Goal: Transaction & Acquisition: Purchase product/service

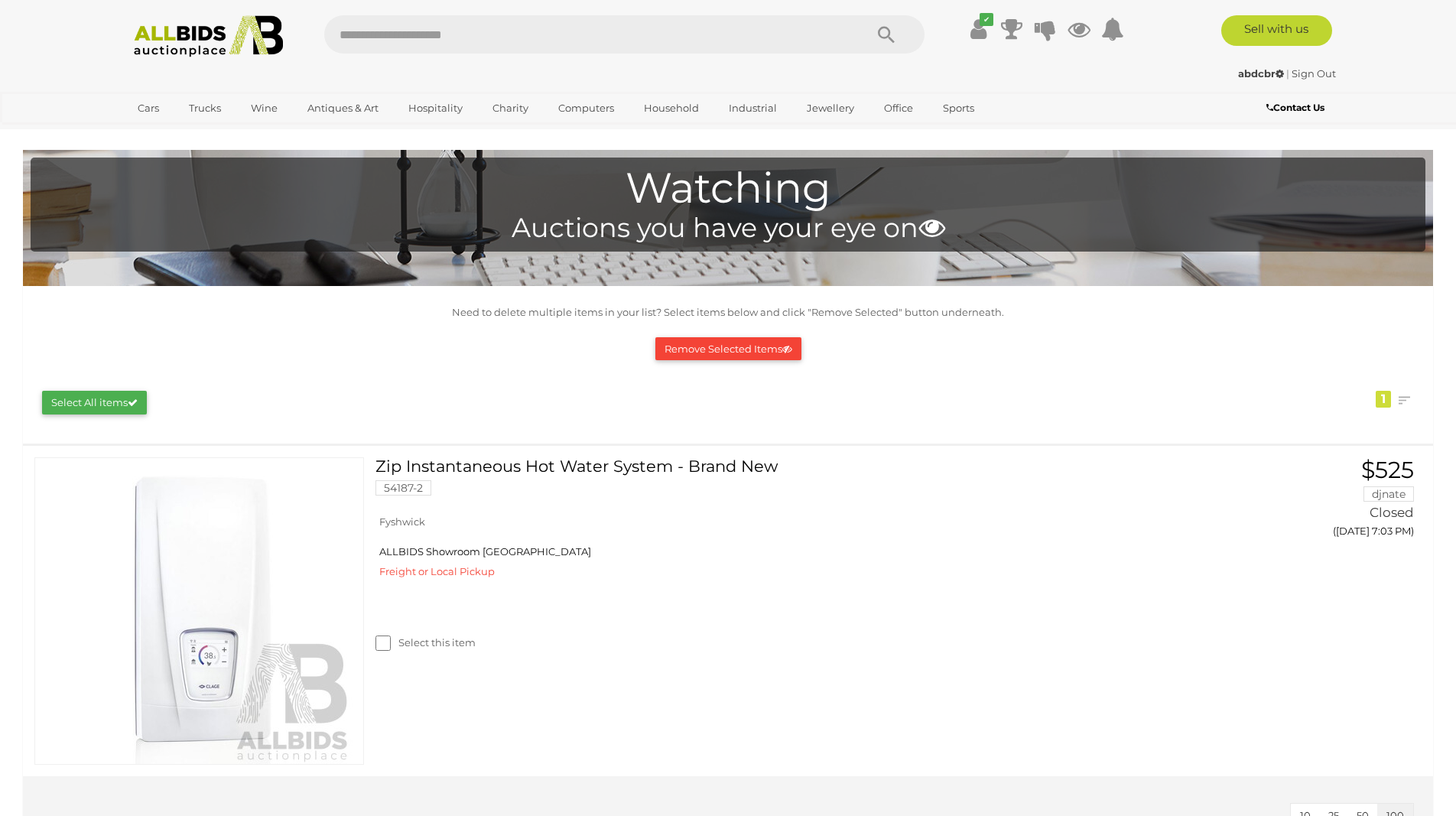
click at [228, 43] on img at bounding box center [208, 37] width 166 height 42
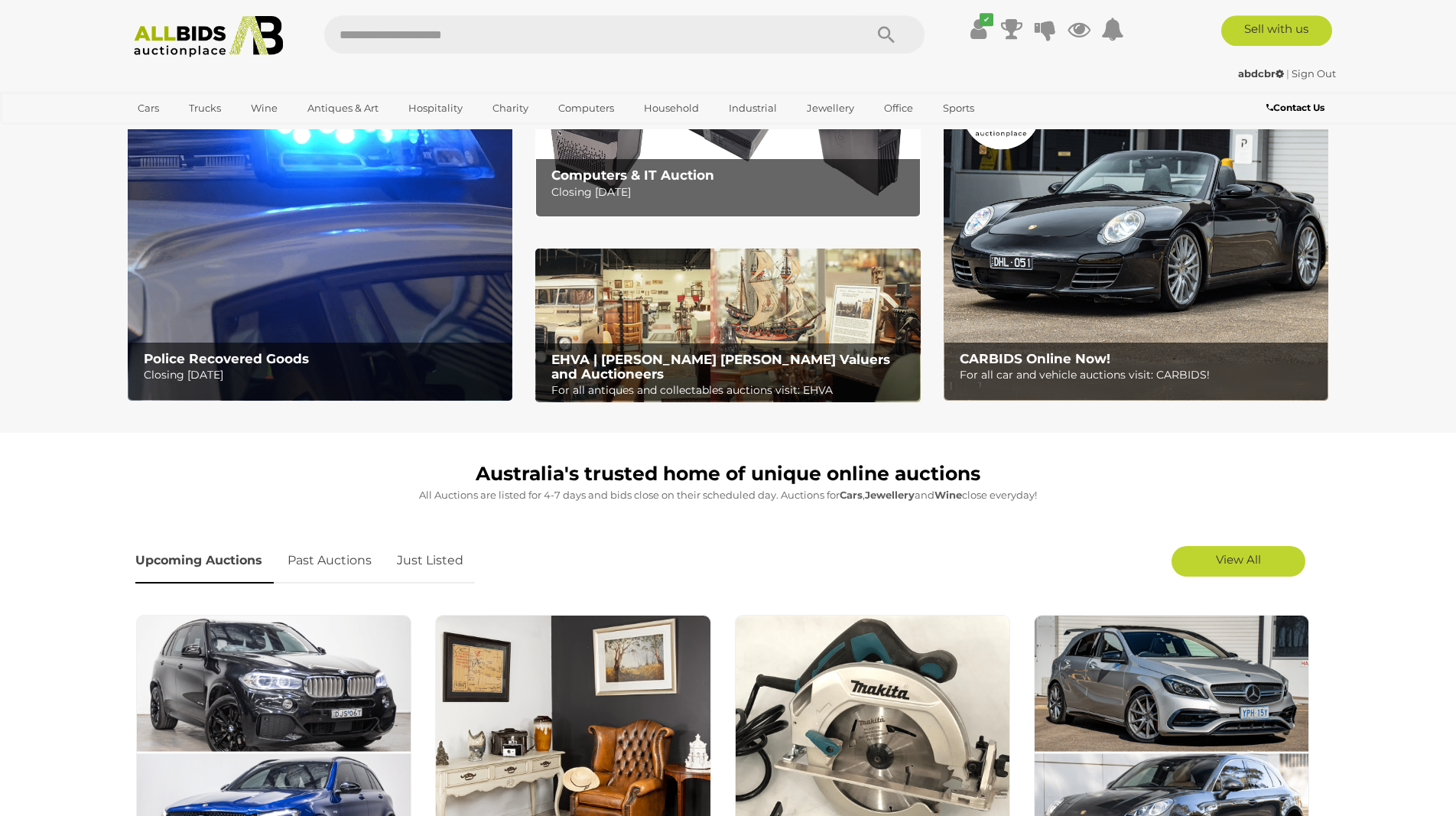
scroll to position [78, 0]
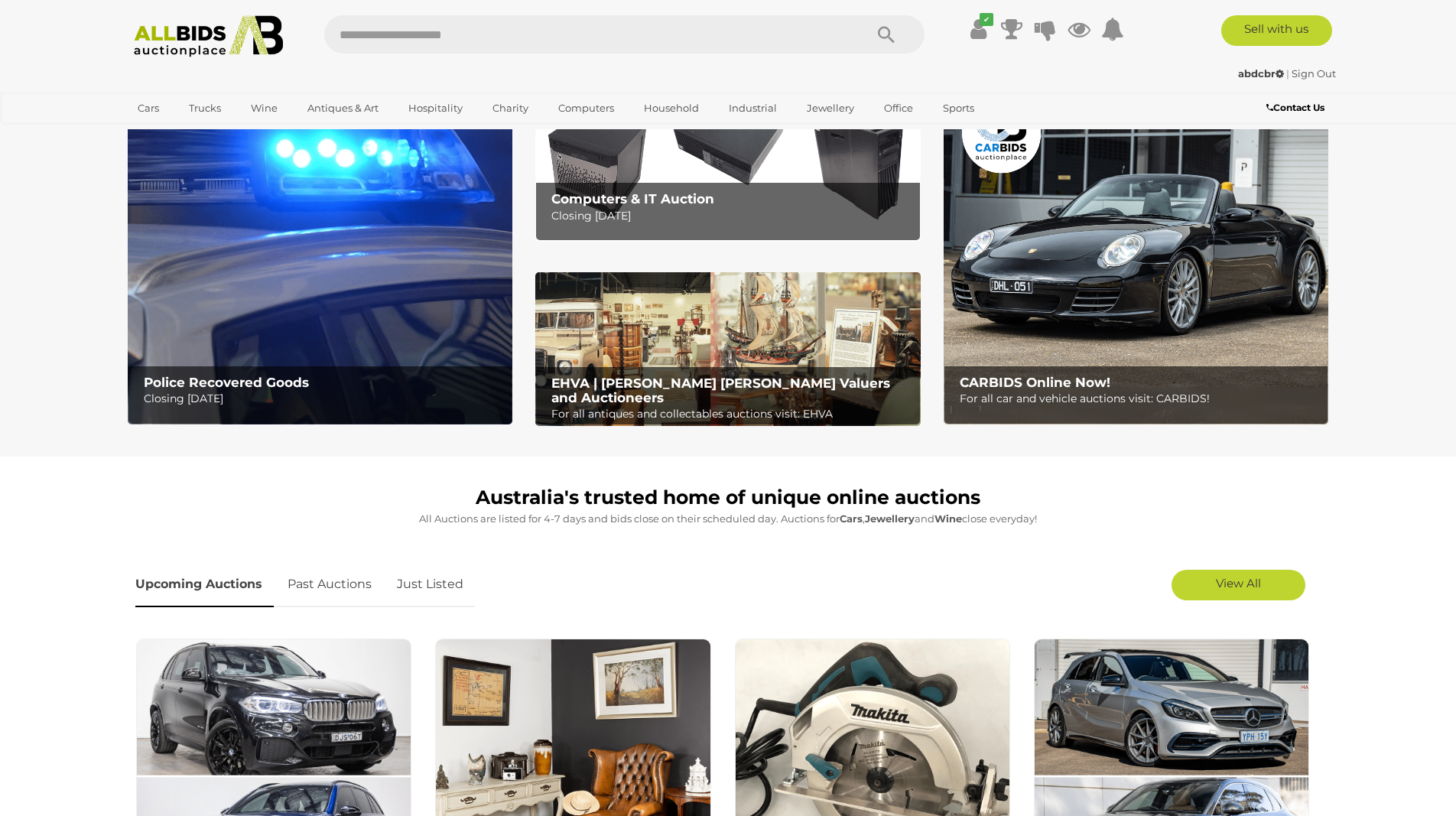
click at [304, 220] on img at bounding box center [321, 255] width 385 height 337
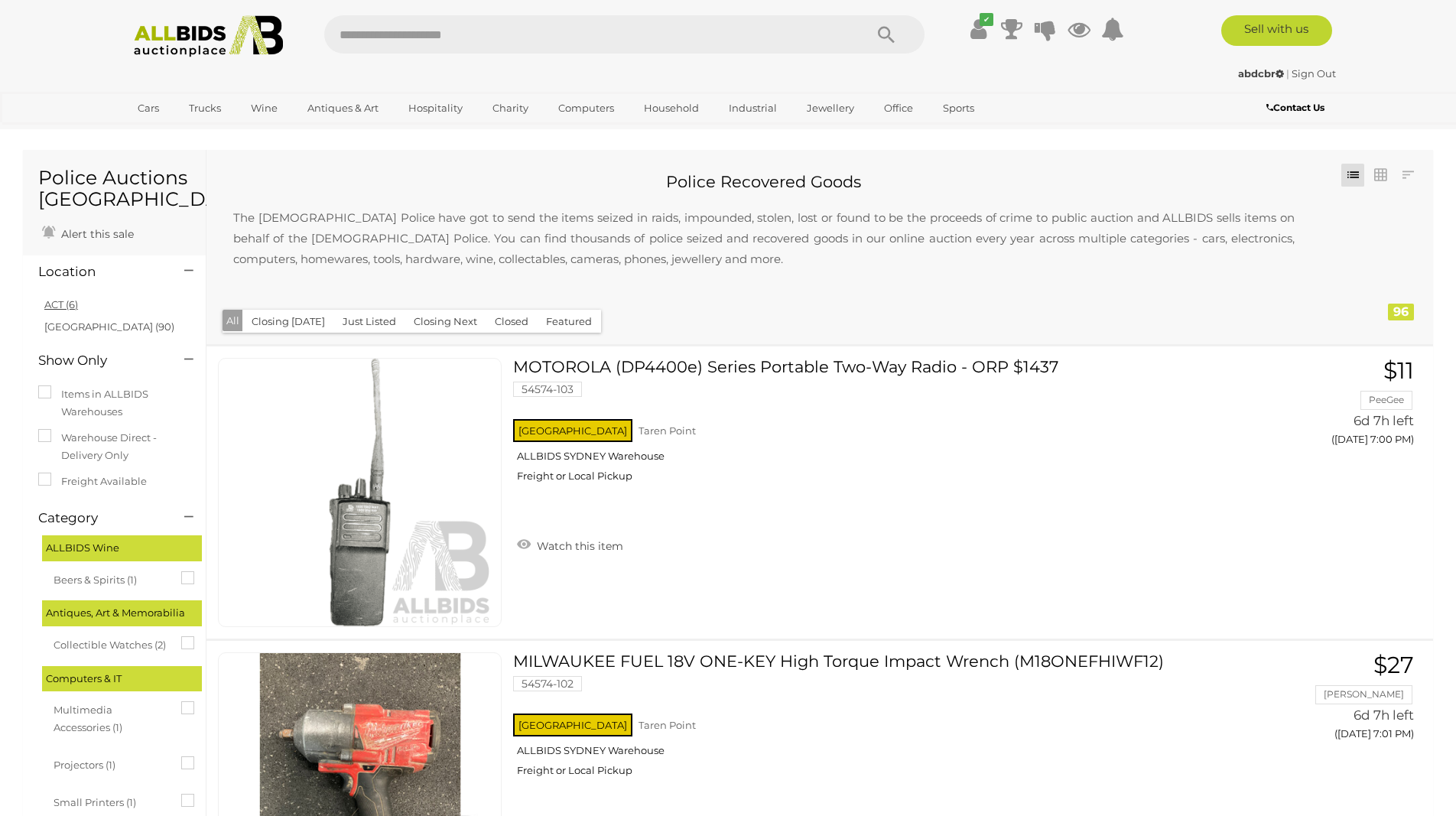
click at [54, 306] on link "ACT (6)" at bounding box center [60, 304] width 33 height 12
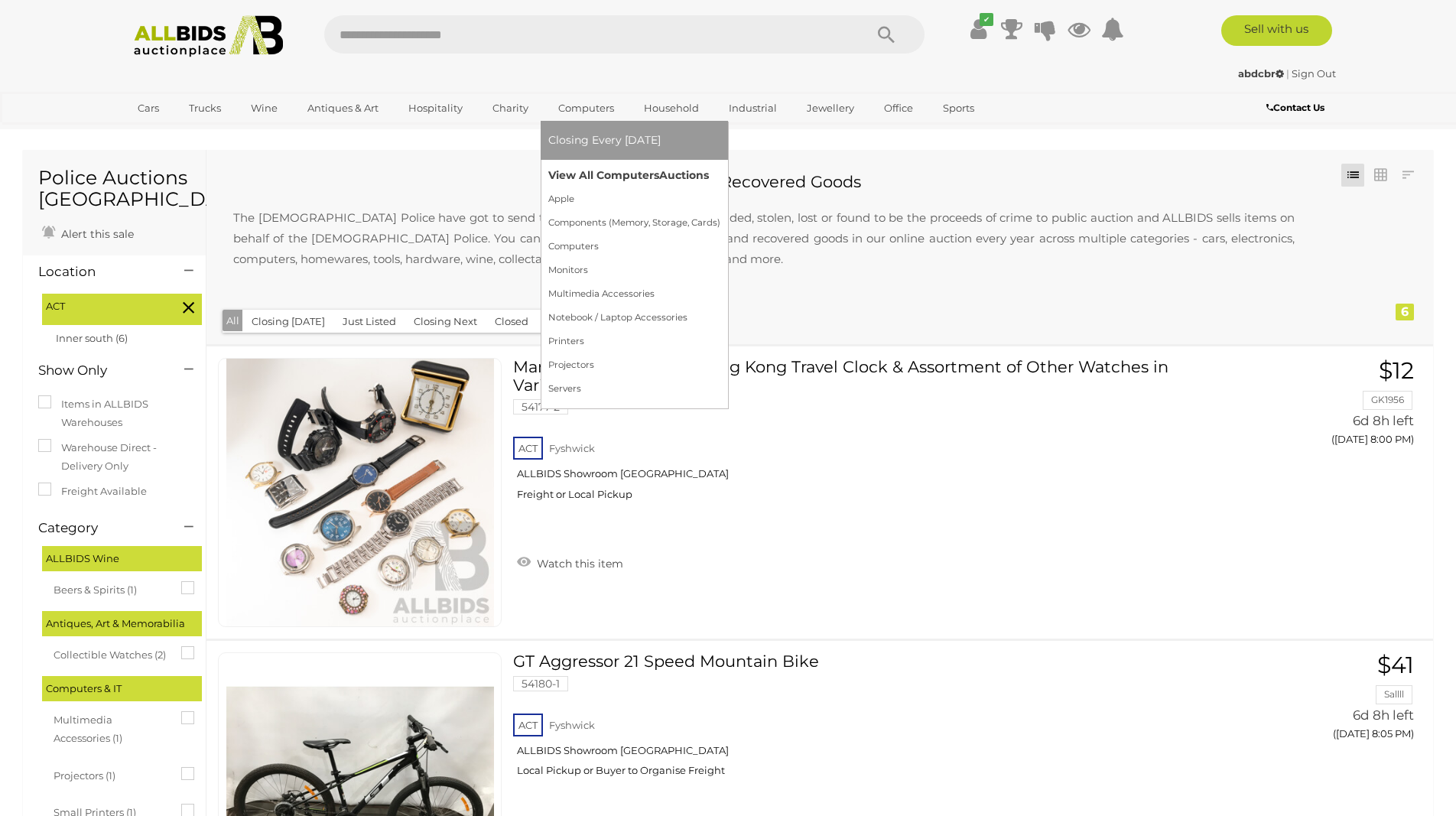
click at [610, 173] on link "View All Computers Auctions" at bounding box center [634, 175] width 172 height 24
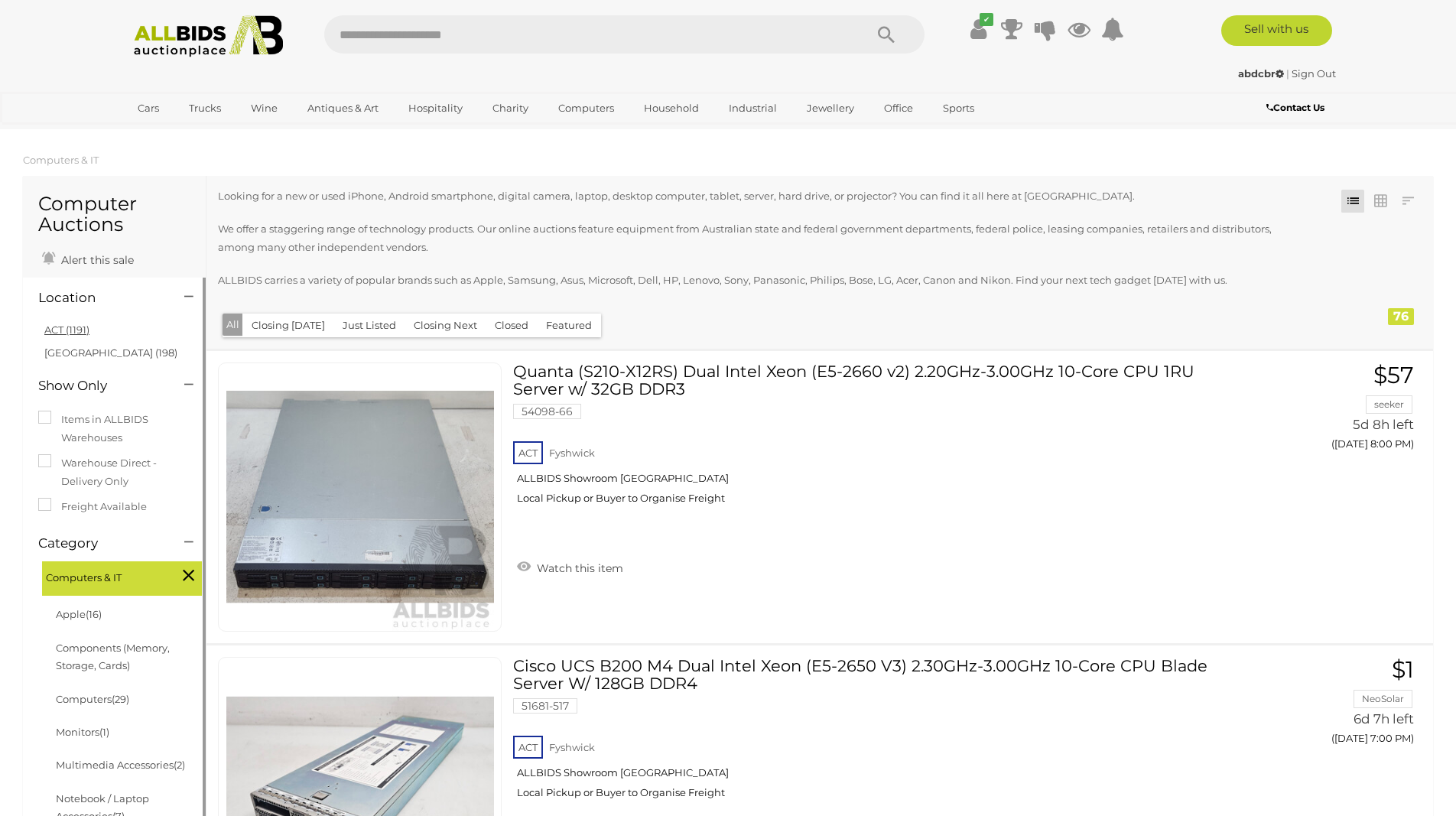
click at [76, 335] on link "ACT (1191)" at bounding box center [66, 330] width 45 height 12
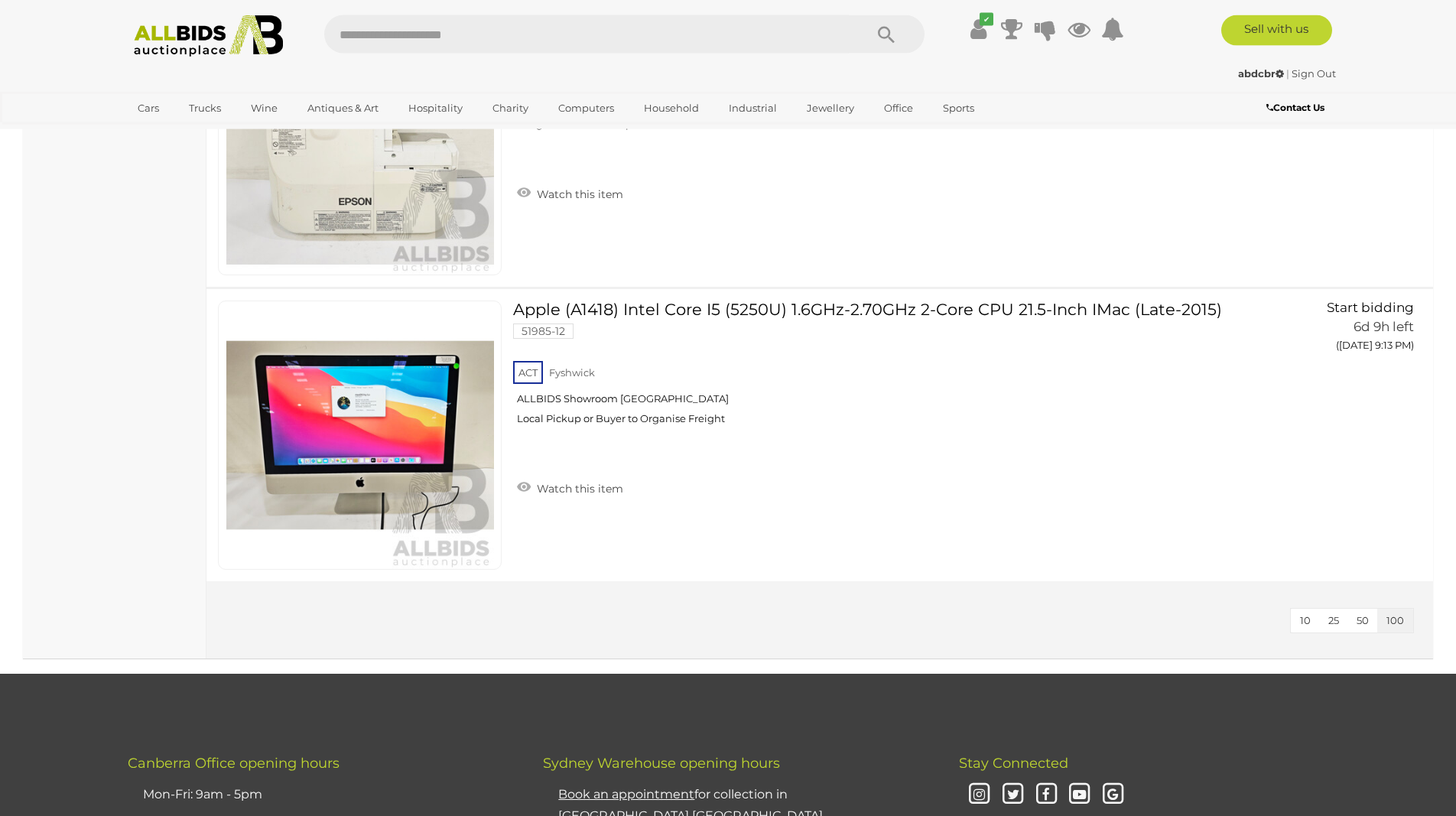
scroll to position [21034, 0]
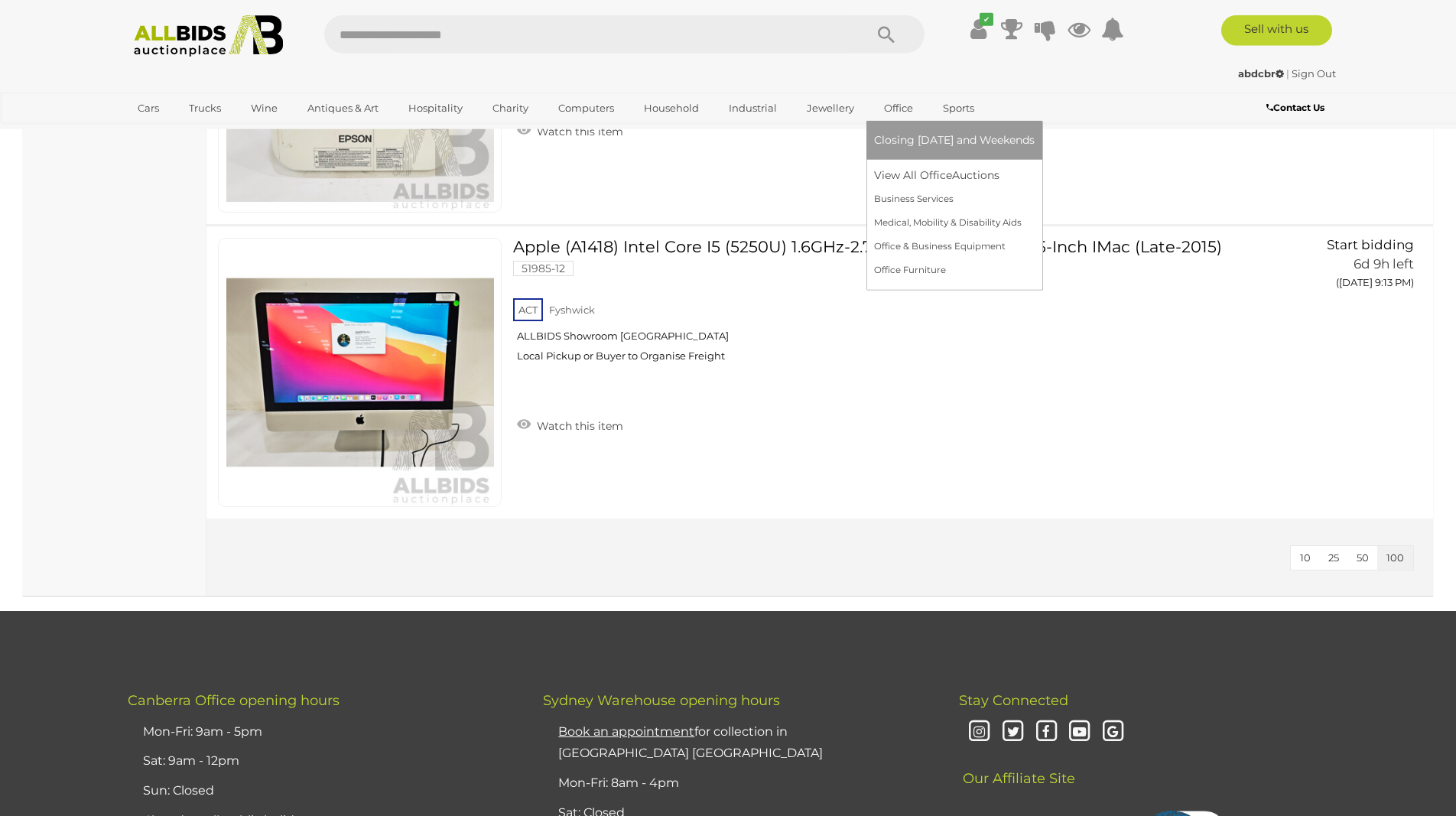
click at [888, 146] on span "Closing [DATE] and Weekends" at bounding box center [954, 140] width 161 height 14
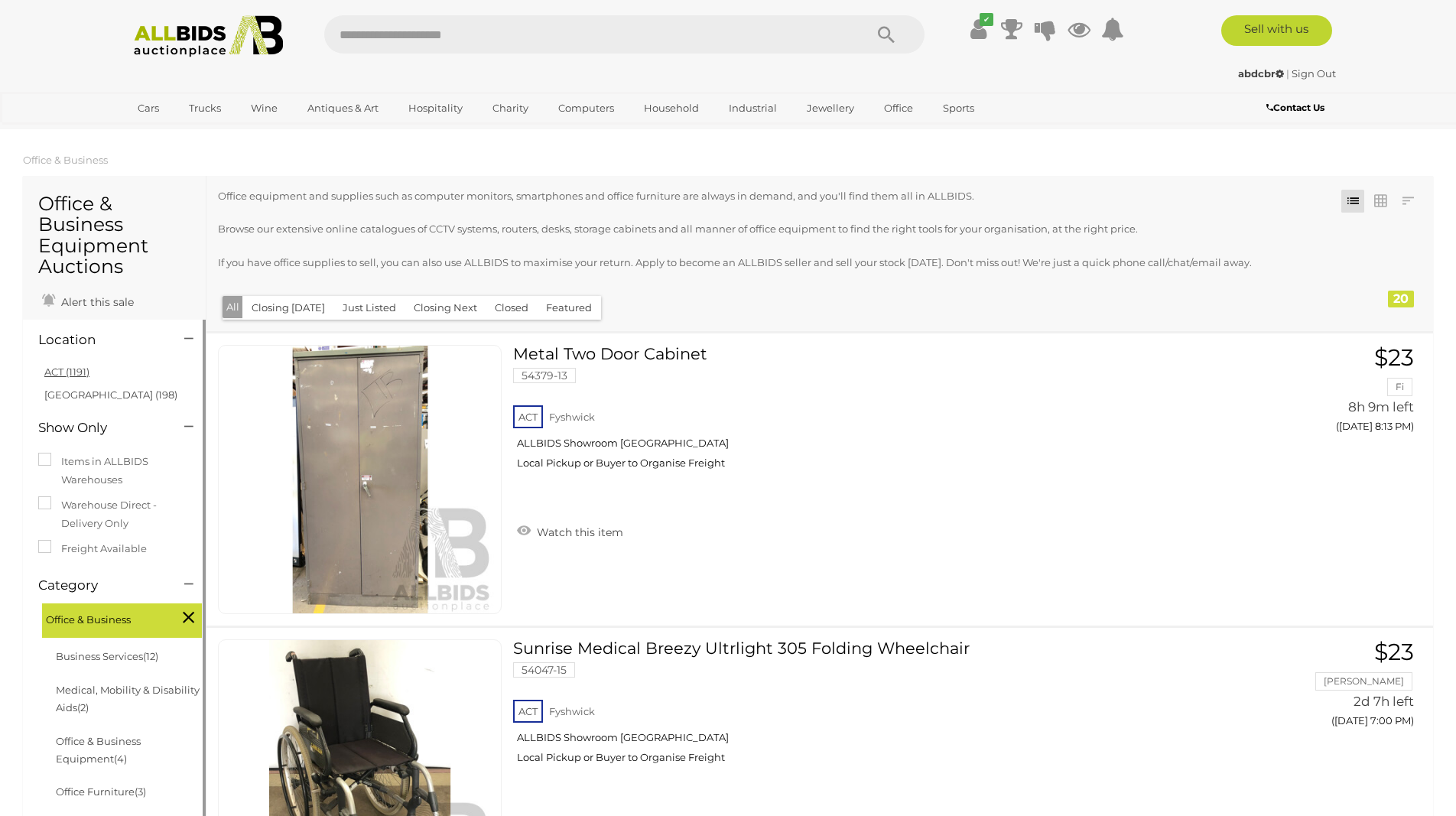
click at [45, 370] on link "ACT (1191)" at bounding box center [66, 371] width 45 height 12
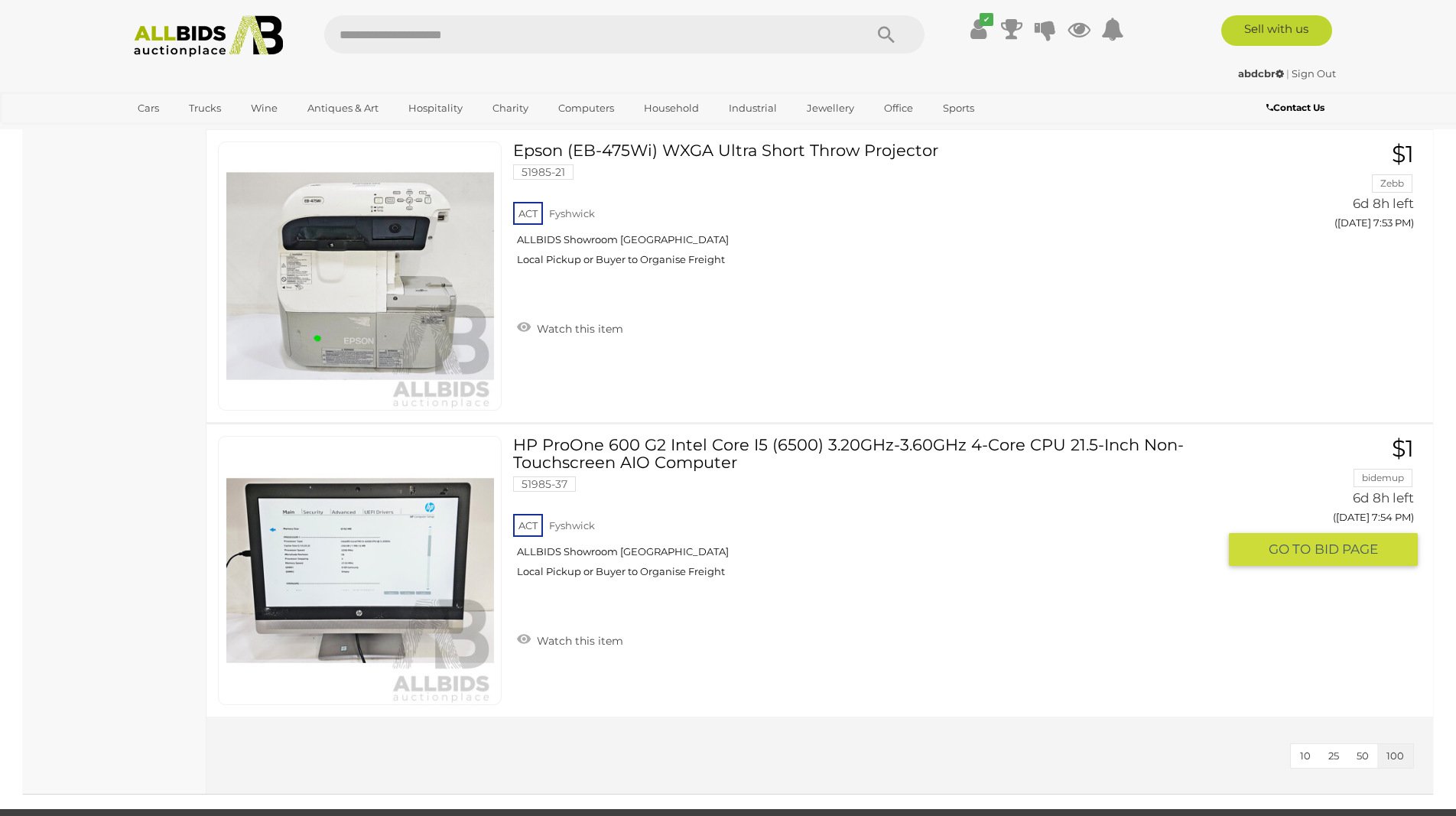
scroll to position [5306, 0]
